Goal: Task Accomplishment & Management: Manage account settings

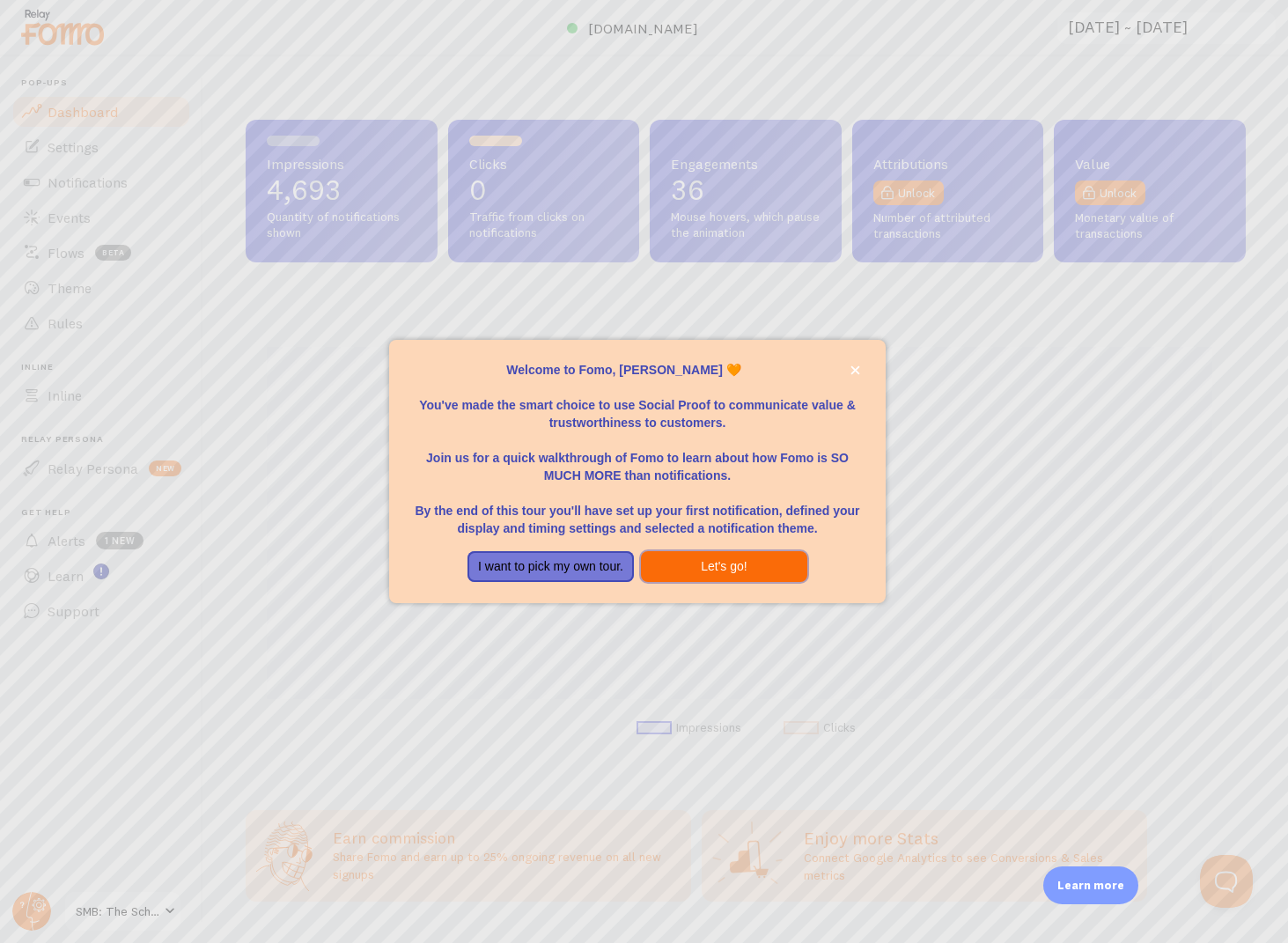
click at [718, 567] on button "Let's go!" at bounding box center [724, 566] width 166 height 31
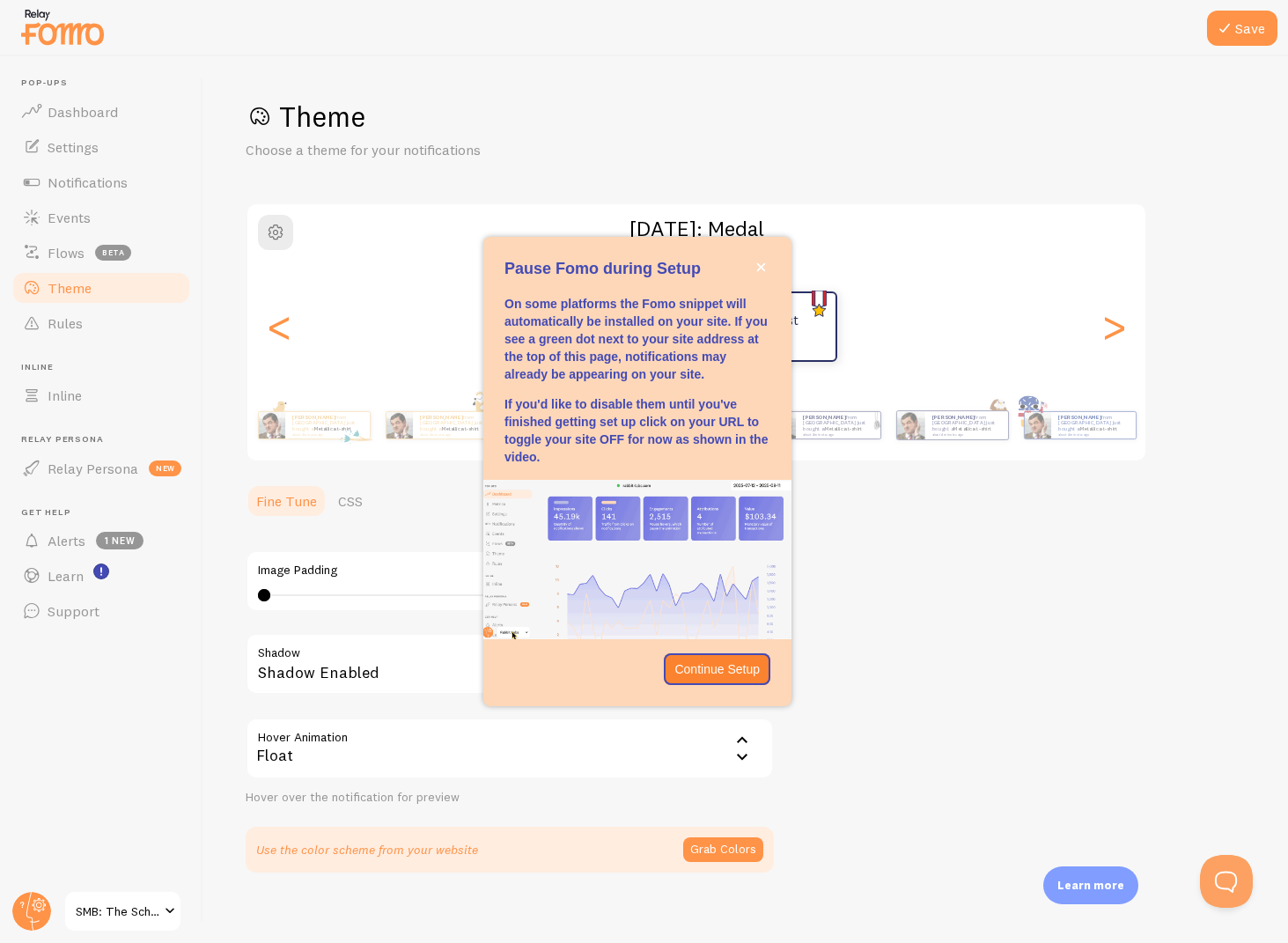
click at [126, 921] on span "SMB: The School of Music Business" at bounding box center [118, 911] width 84 height 21
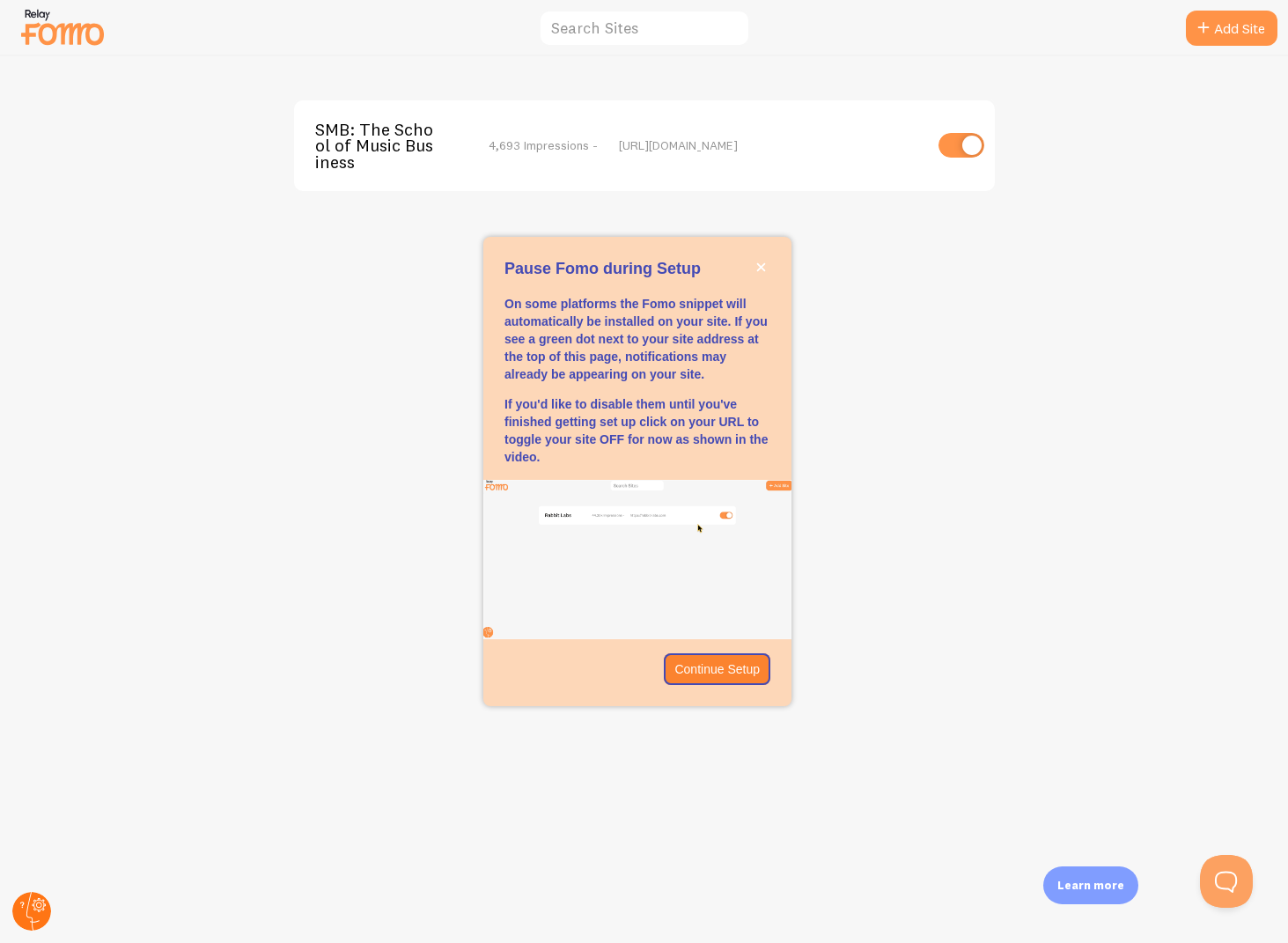
click at [36, 917] on circle at bounding box center [31, 911] width 39 height 39
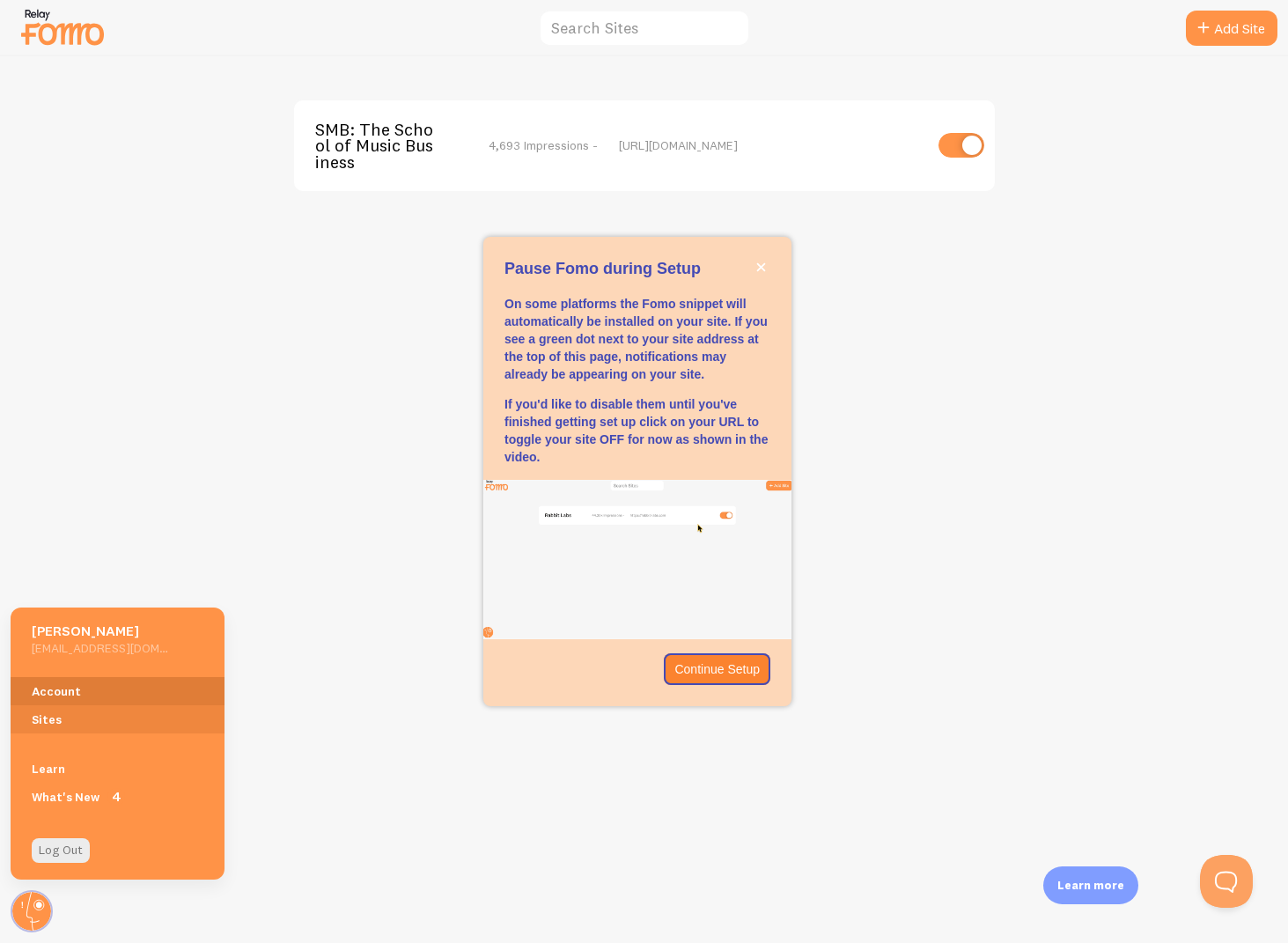
click at [61, 691] on link "Account" at bounding box center [117, 691] width 214 height 29
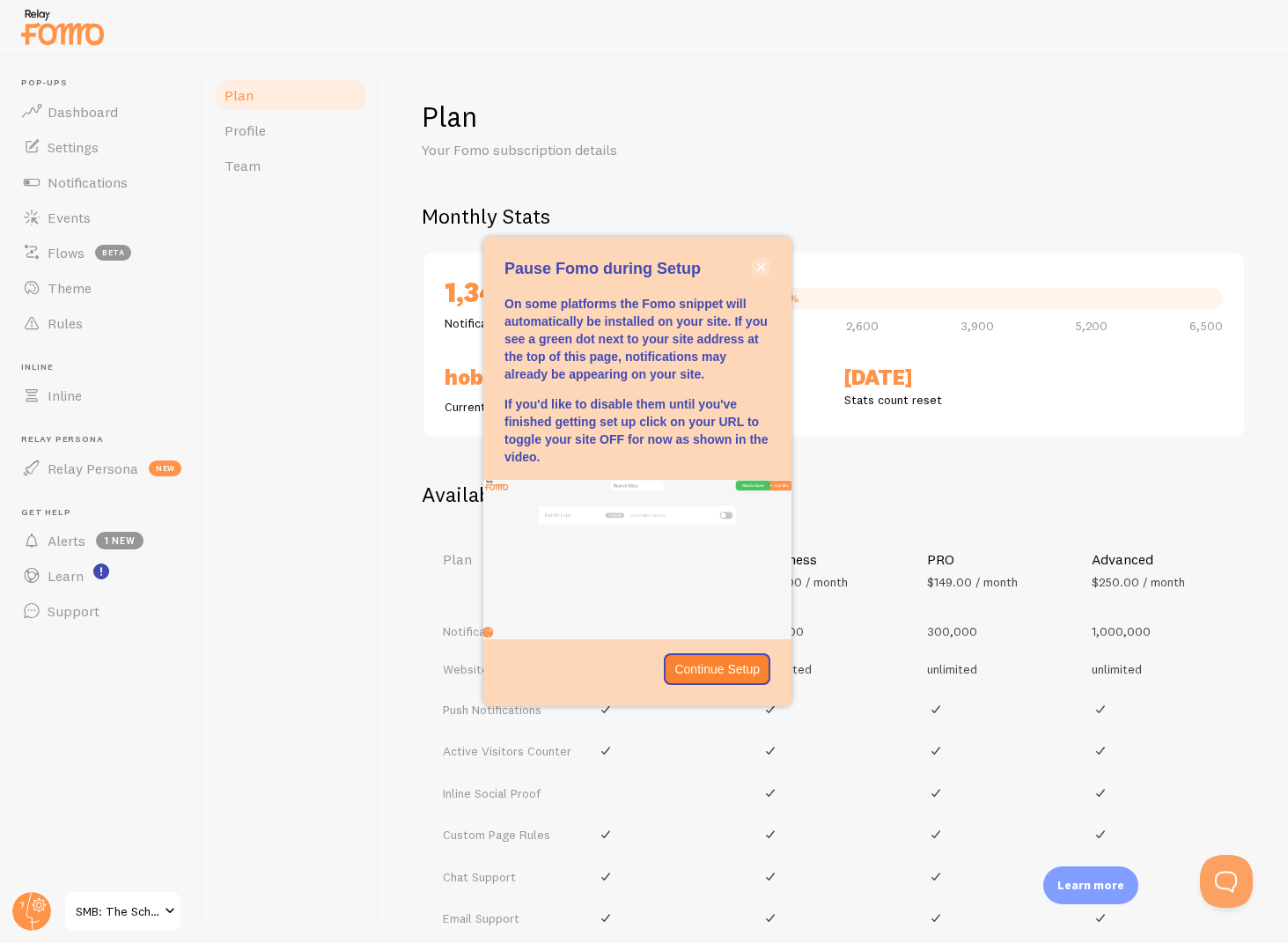
click at [763, 264] on button "close," at bounding box center [760, 266] width 18 height 18
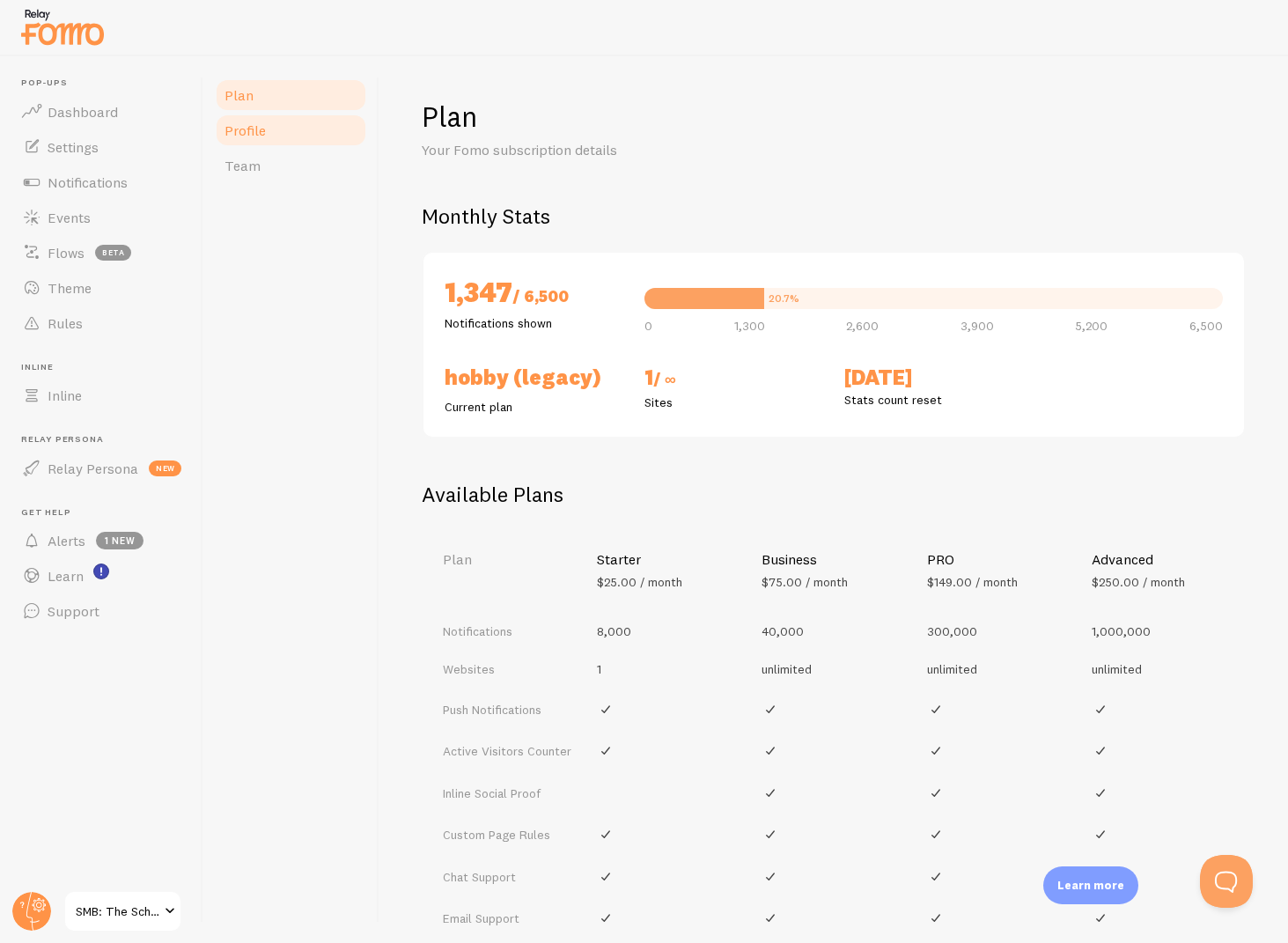
click at [339, 133] on link "Profile" at bounding box center [291, 129] width 154 height 35
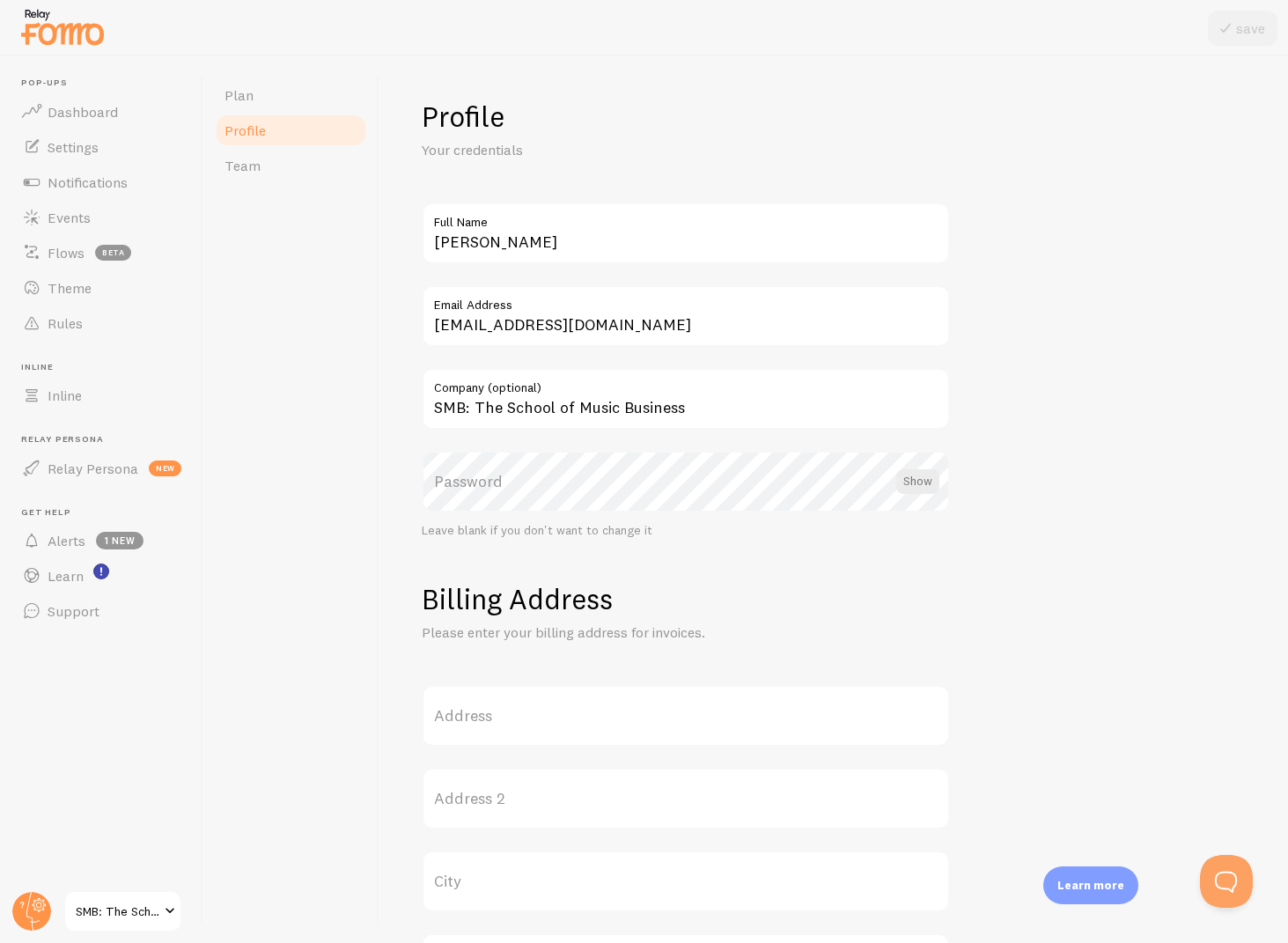
scroll to position [38, 0]
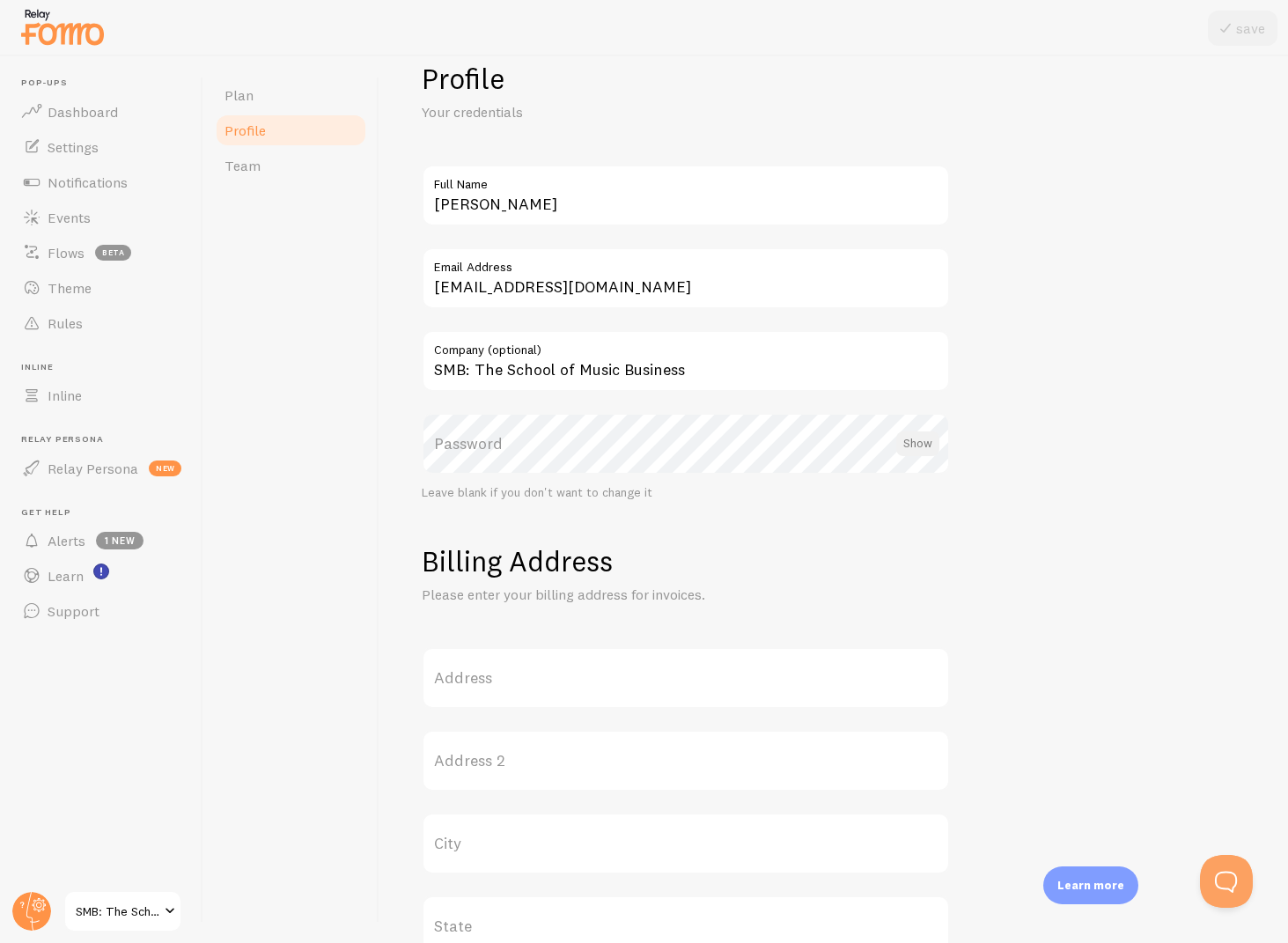
click at [905, 442] on div at bounding box center [917, 443] width 43 height 25
click at [864, 448] on label "Password" at bounding box center [685, 443] width 528 height 62
click at [851, 543] on h1 "Billing Address" at bounding box center [833, 561] width 824 height 36
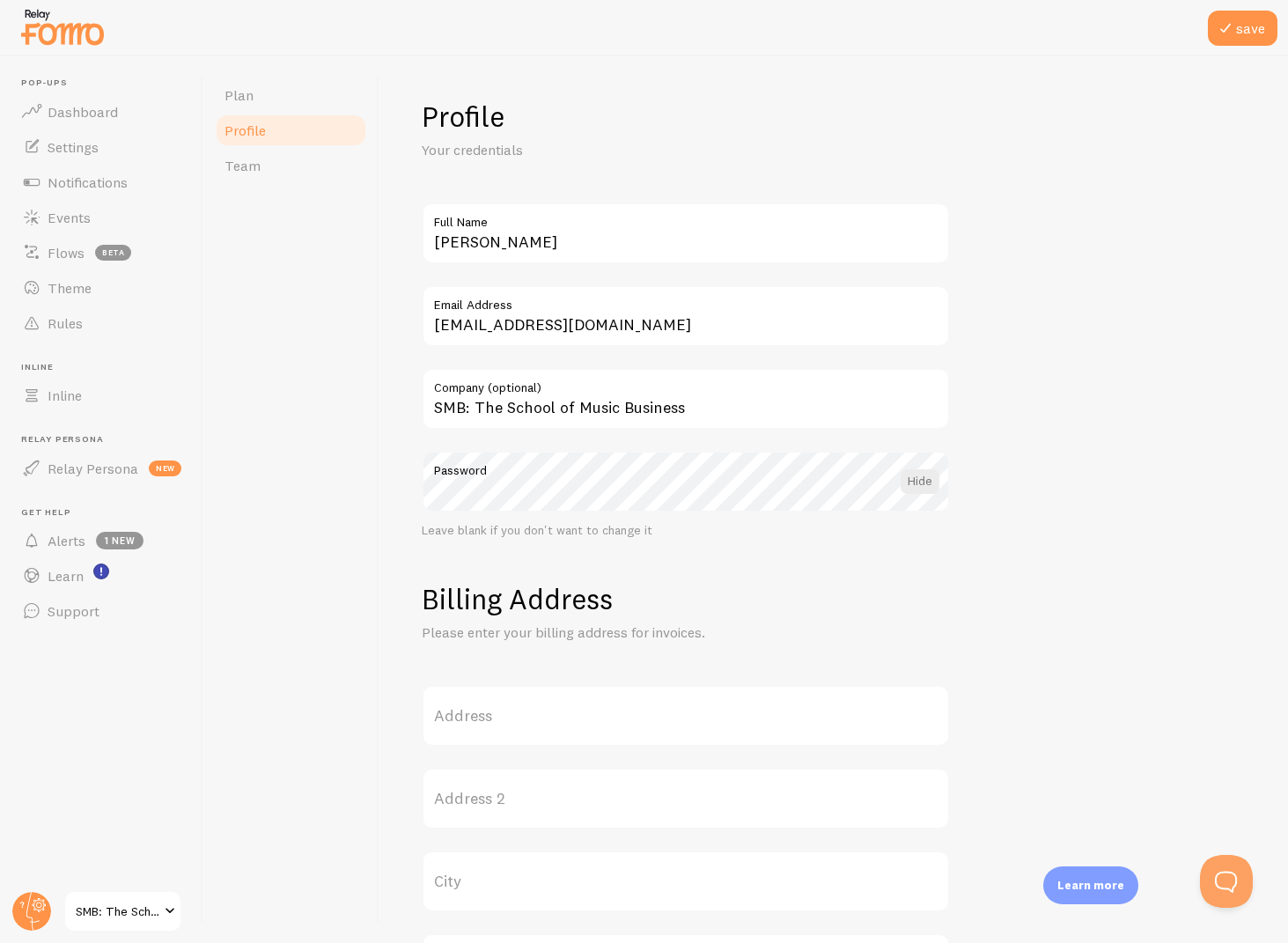
scroll to position [0, 0]
click at [1234, 29] on span at bounding box center [1225, 29] width 21 height 21
click at [51, 29] on img at bounding box center [62, 27] width 88 height 45
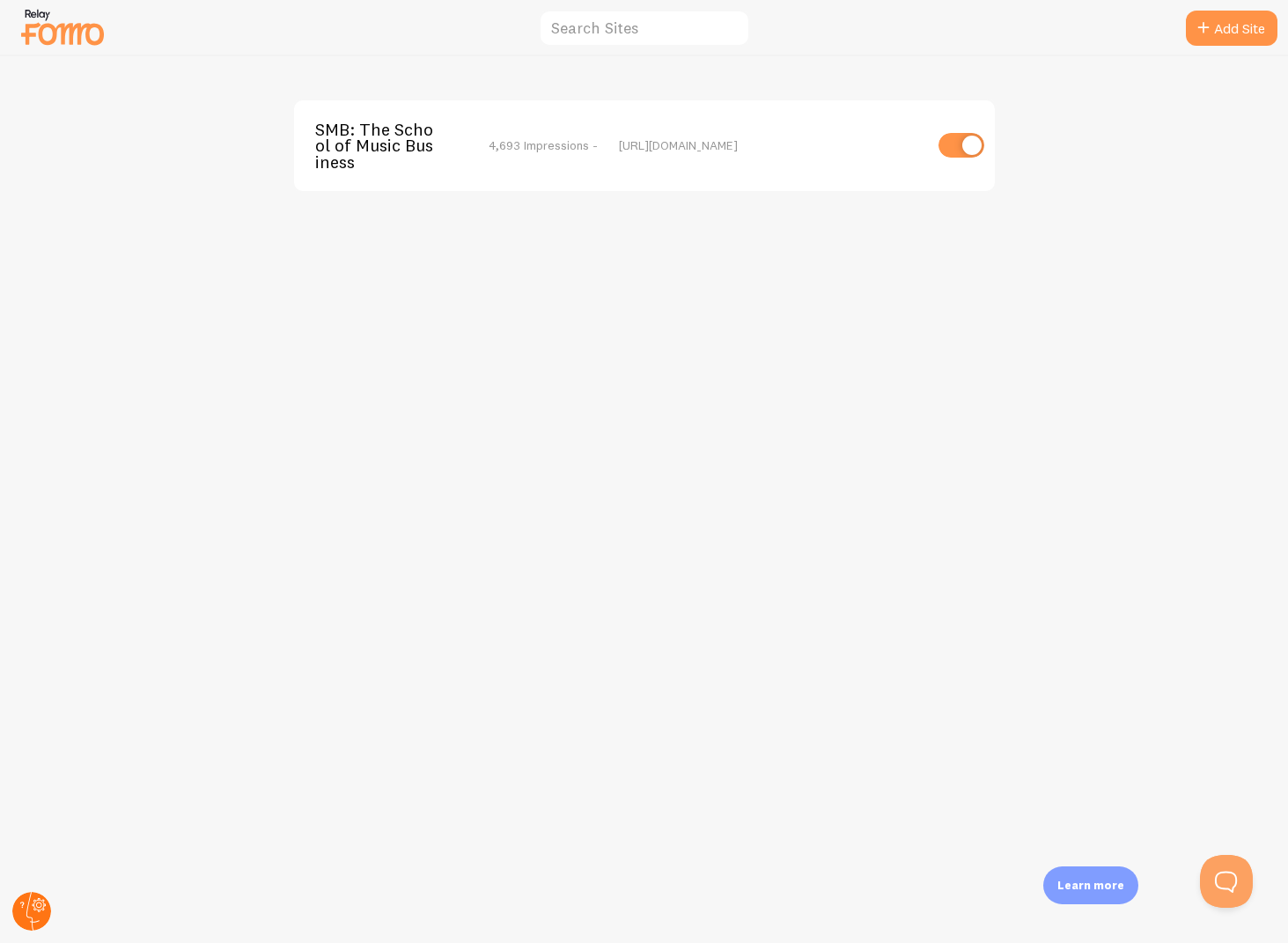
click at [42, 900] on circle at bounding box center [31, 911] width 39 height 39
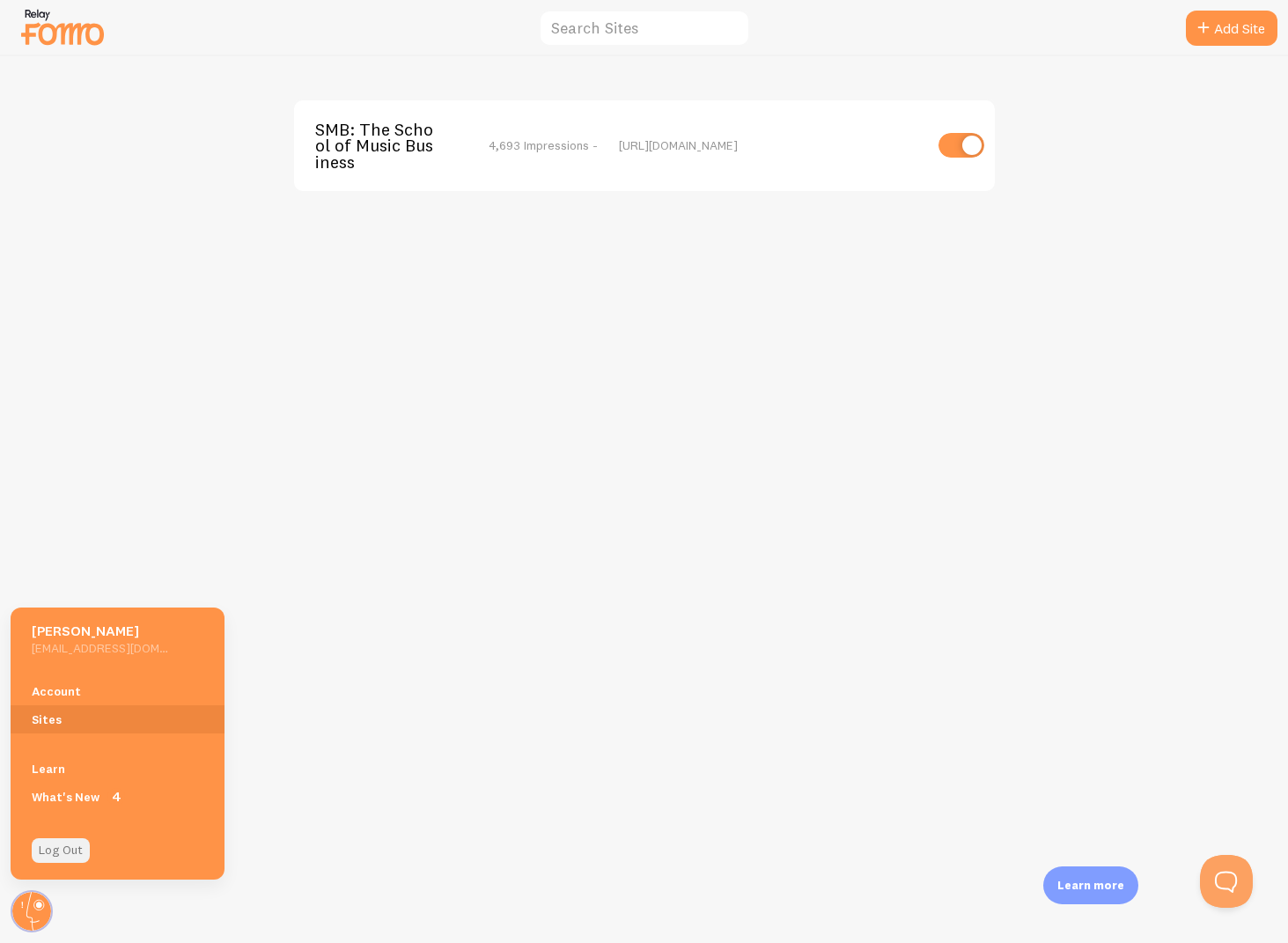
click at [87, 848] on link "Log Out" at bounding box center [60, 851] width 58 height 25
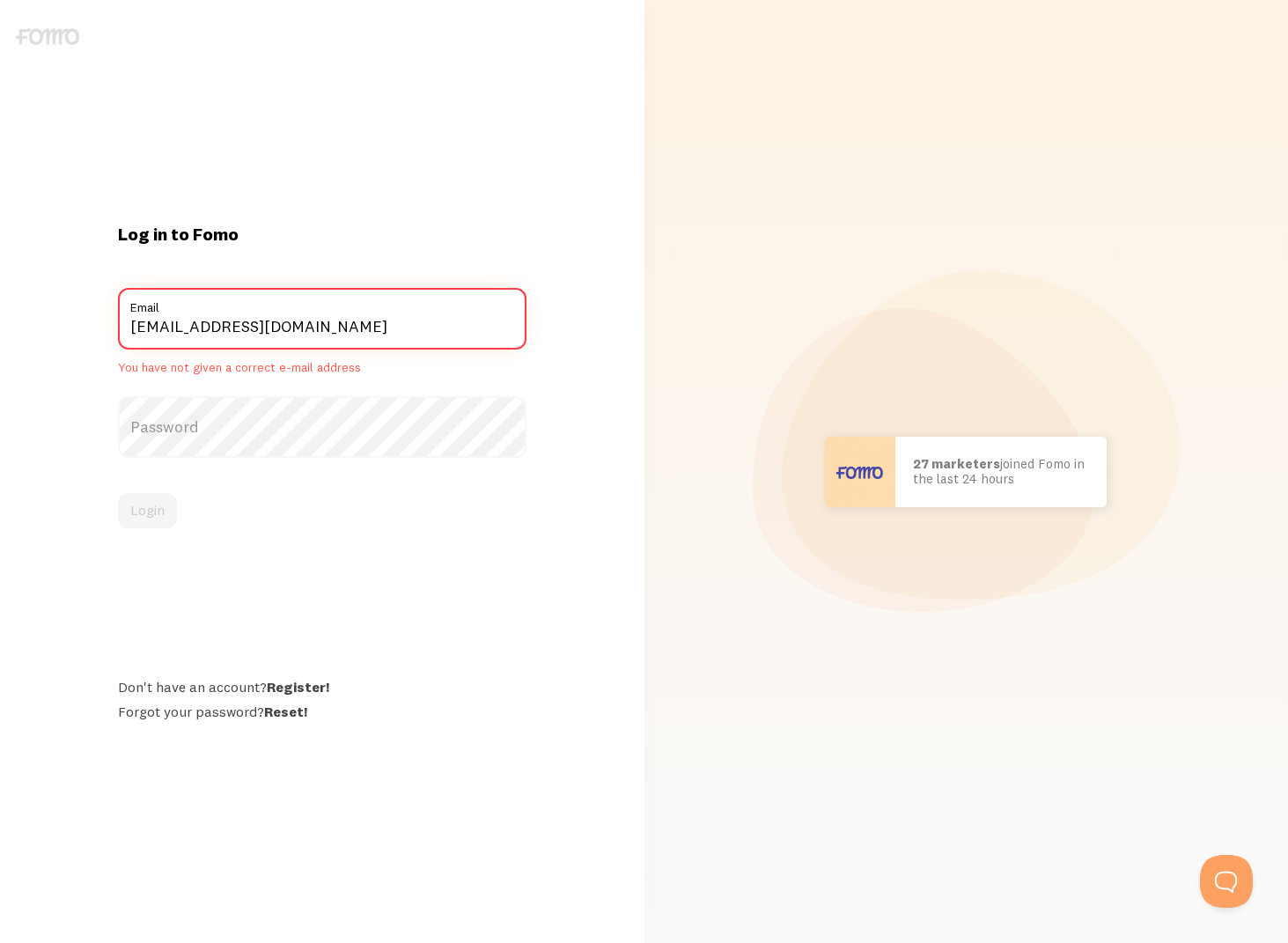
type input "[EMAIL_ADDRESS][DOMAIN_NAME]"
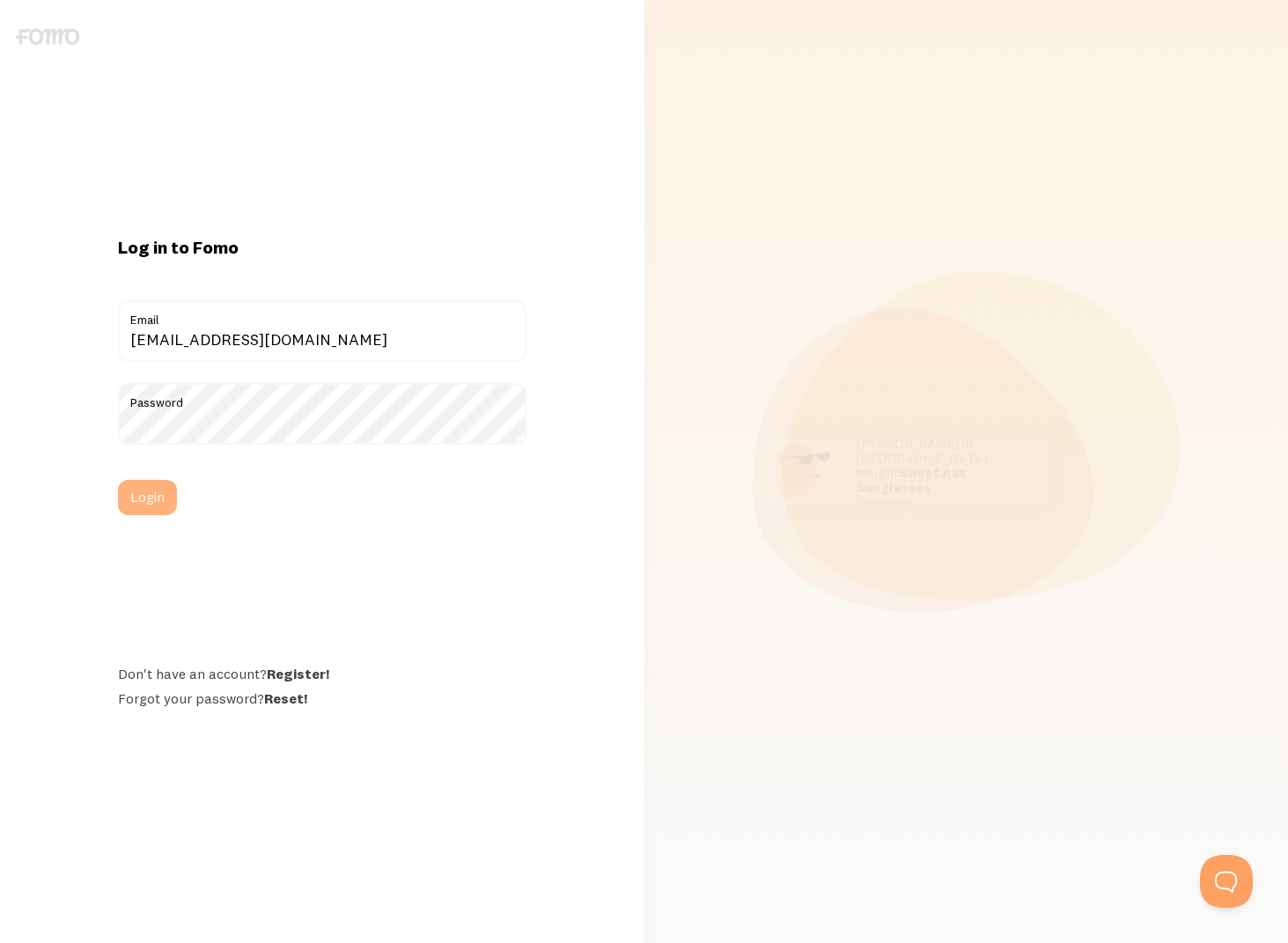
click at [152, 503] on button "Login" at bounding box center [147, 497] width 59 height 35
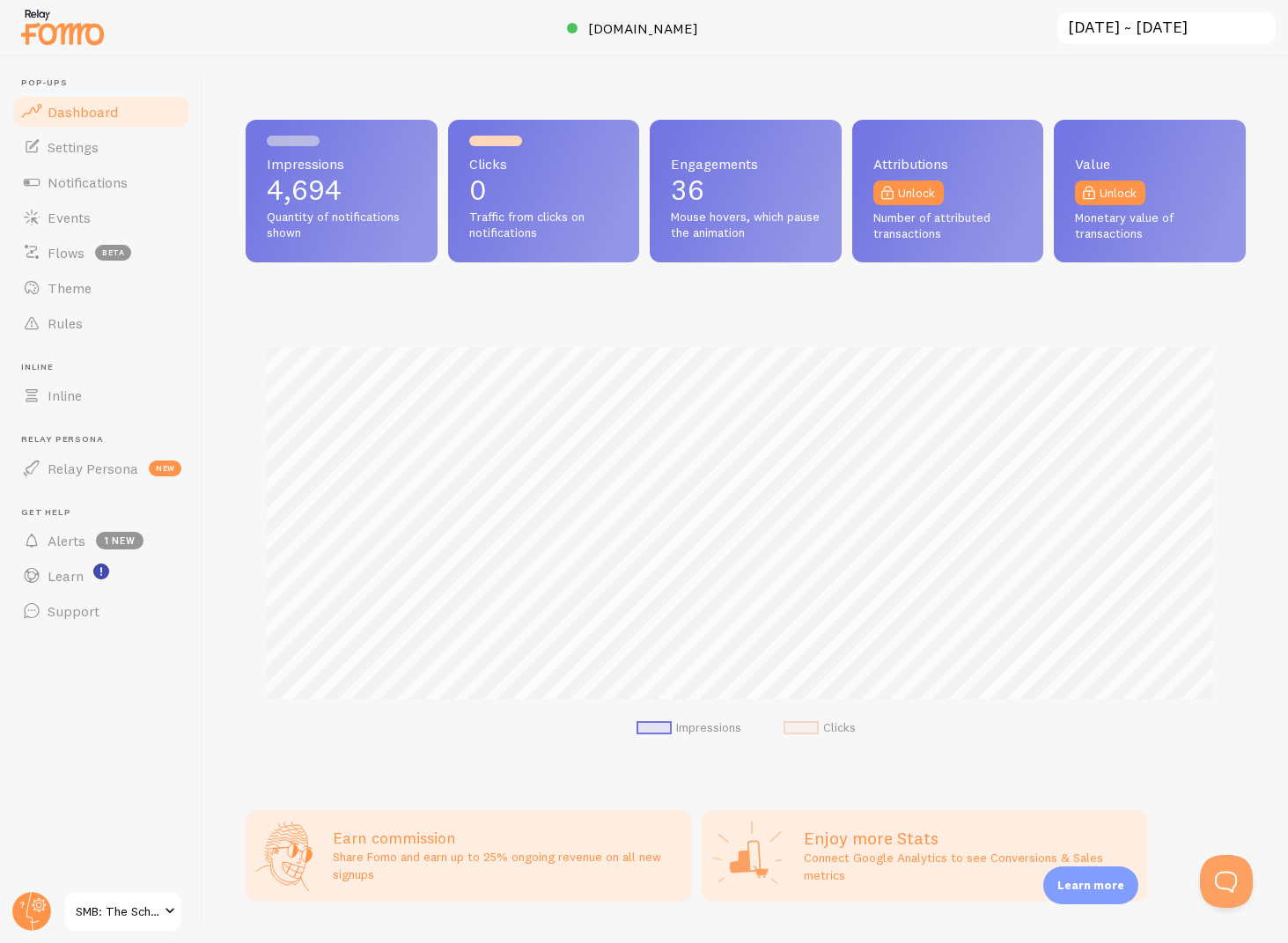
click at [100, 897] on link "SMB: The School of Music Business" at bounding box center [123, 911] width 119 height 42
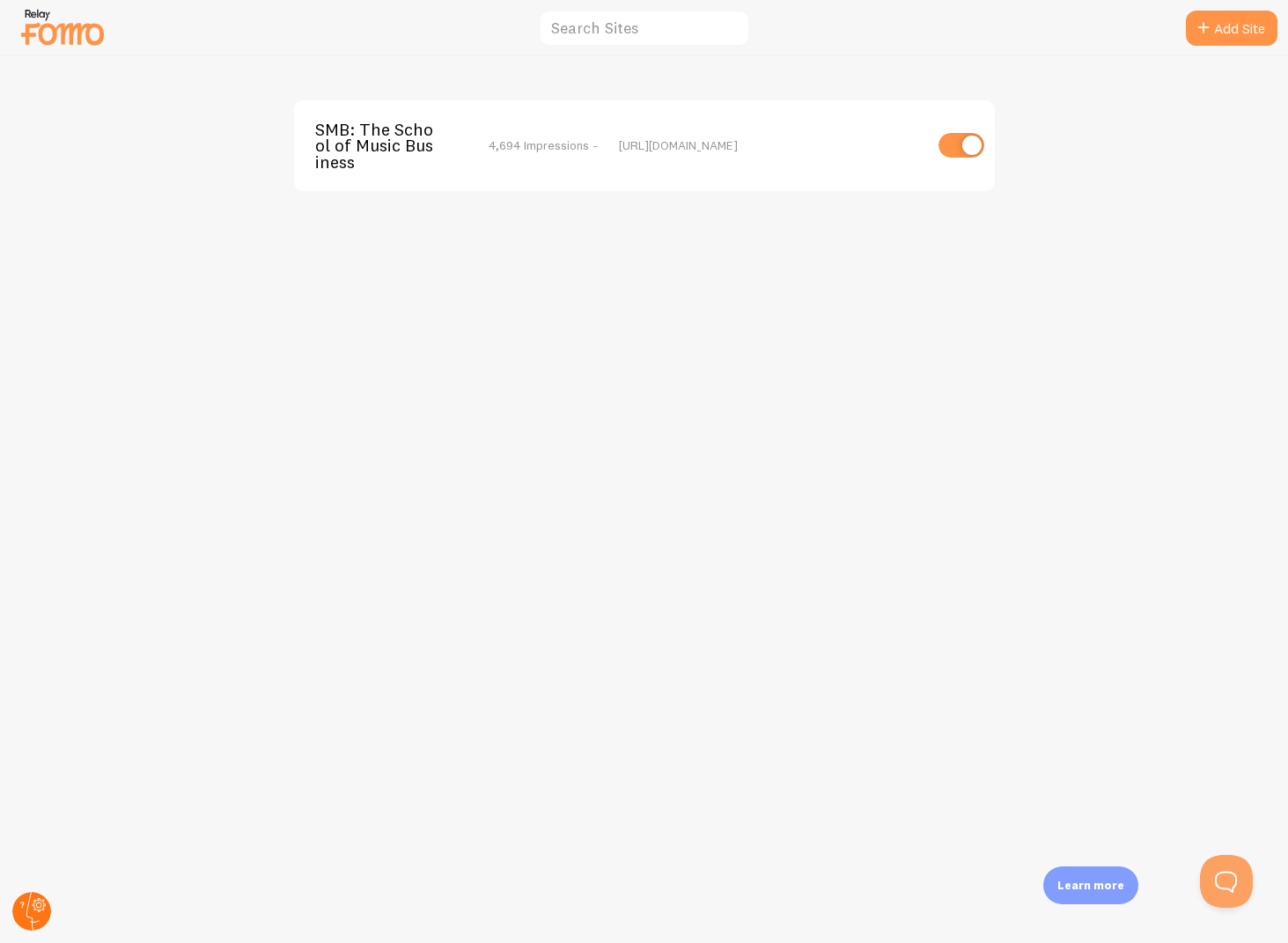
click at [42, 918] on circle at bounding box center [31, 911] width 39 height 39
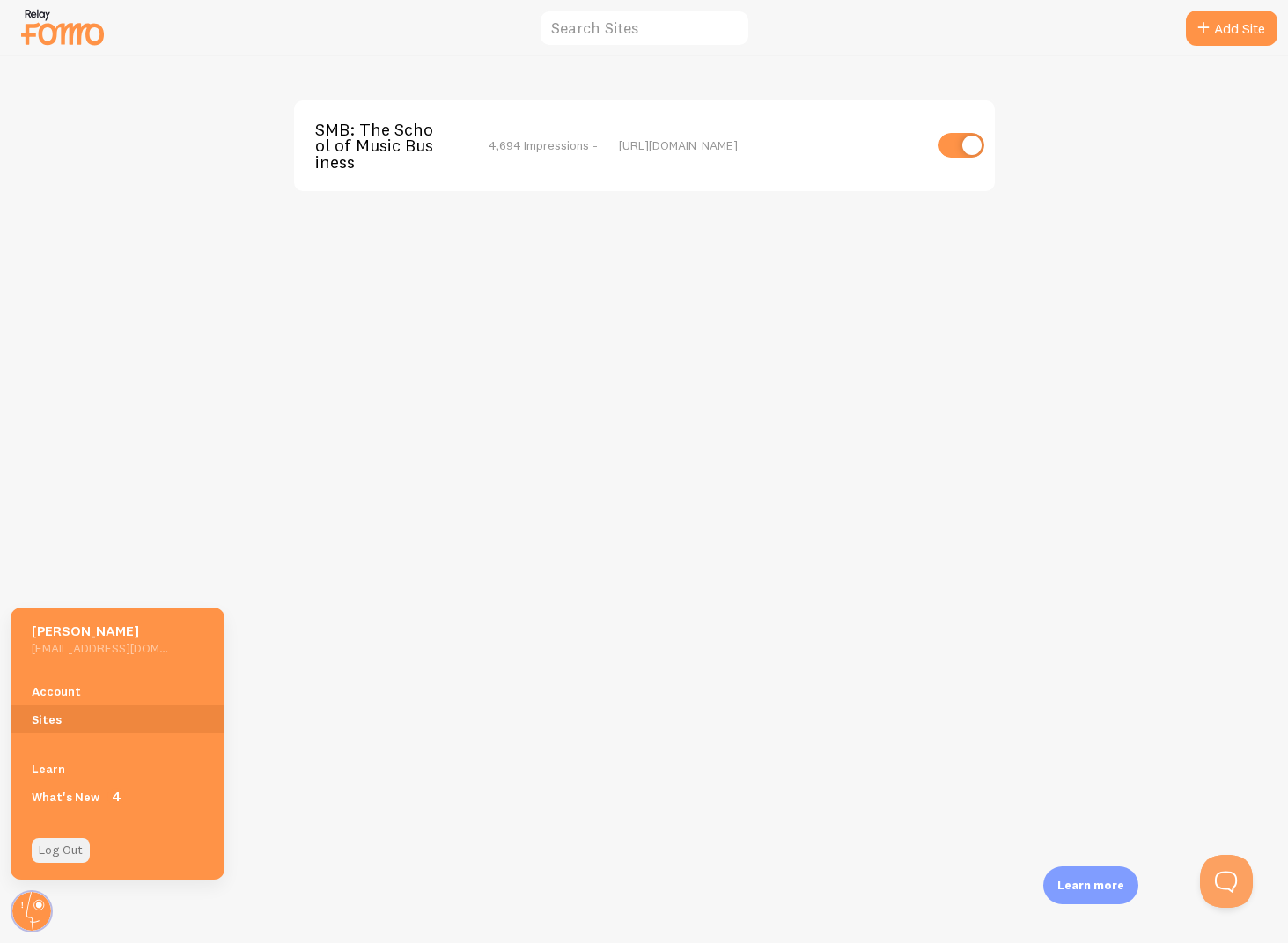
click at [67, 853] on link "Log Out" at bounding box center [60, 851] width 58 height 25
